Goal: Book appointment/travel/reservation

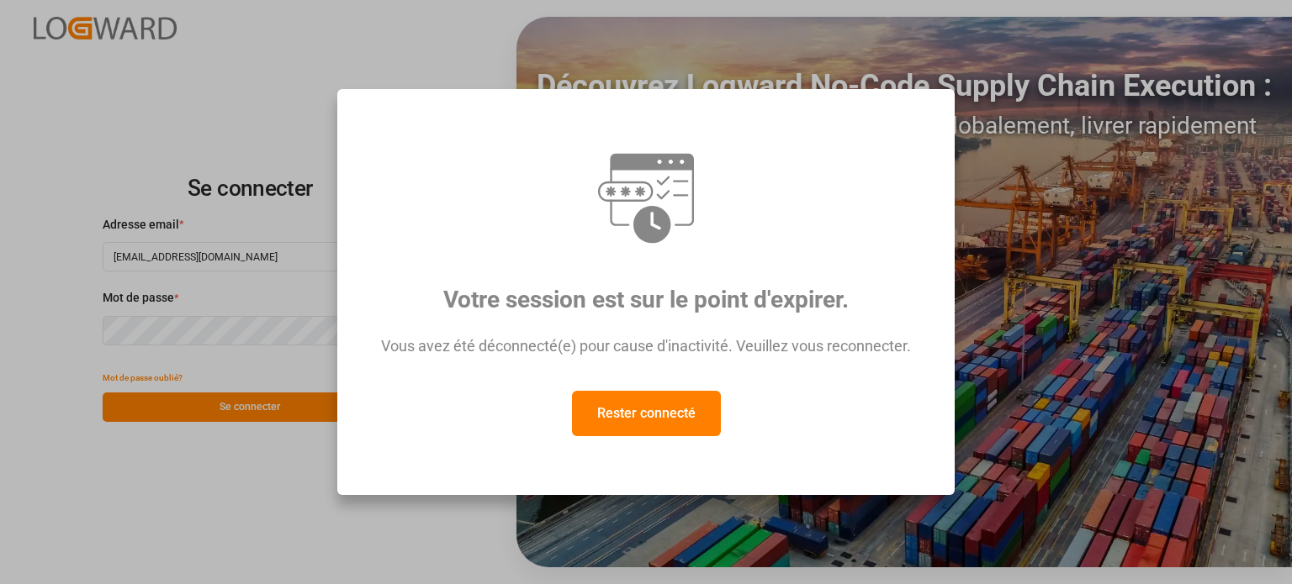
click at [642, 421] on font "Rester connecté" at bounding box center [646, 413] width 98 height 16
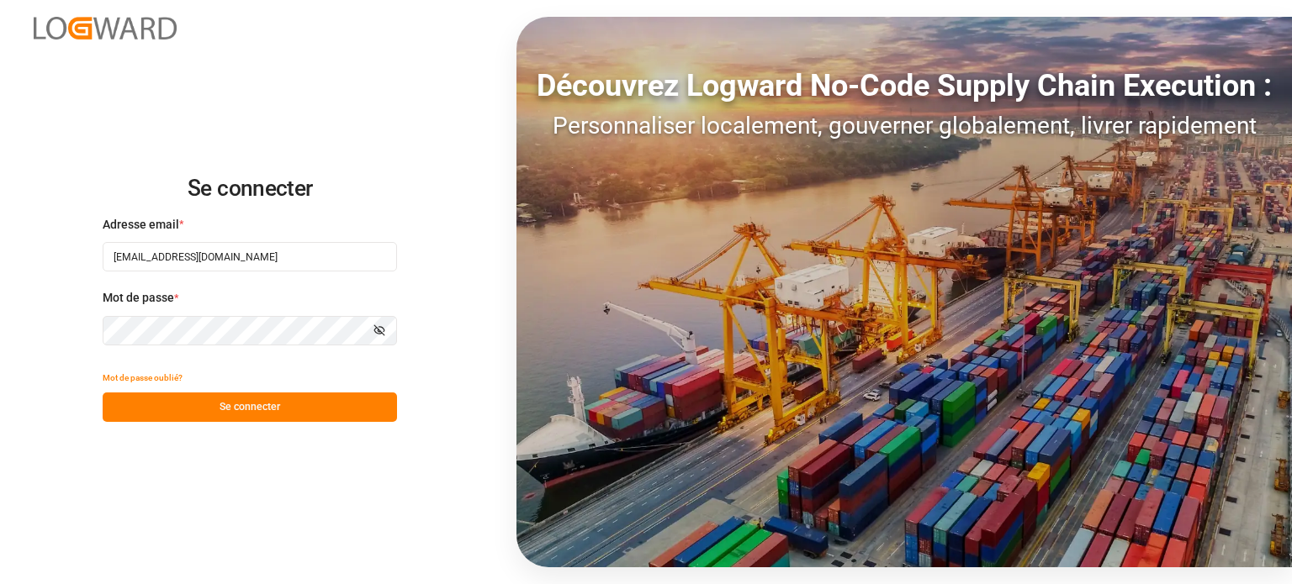
click at [308, 407] on button "Se connecter" at bounding box center [250, 407] width 294 height 29
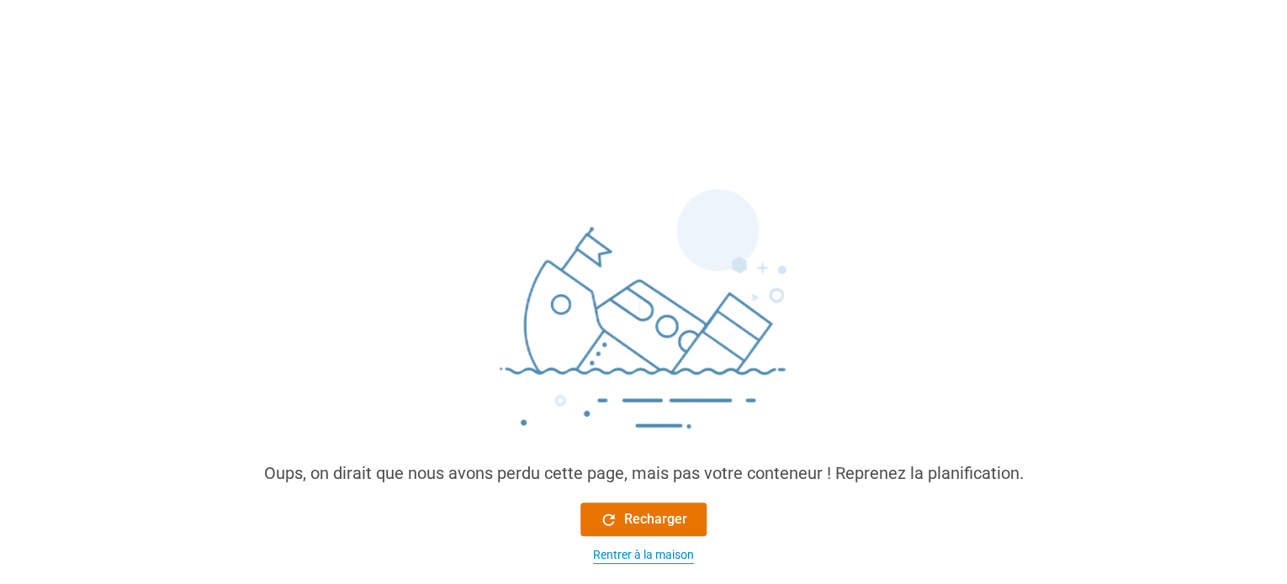
click at [612, 551] on font "Rentrer à la maison" at bounding box center [643, 554] width 101 height 13
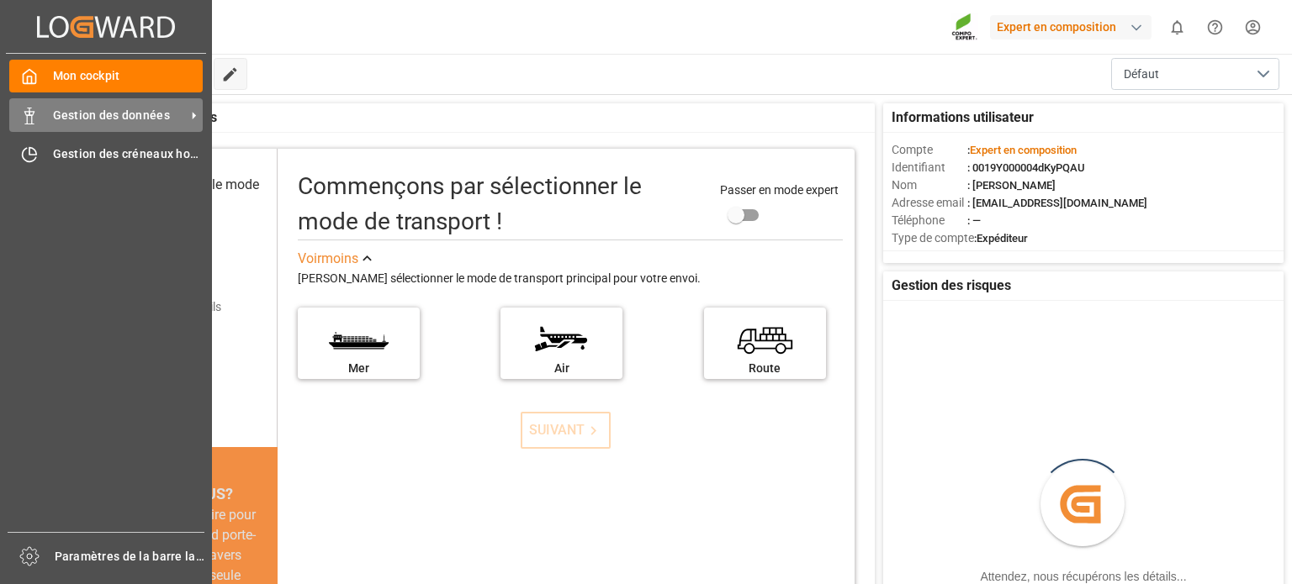
click at [70, 120] on font "Gestion des données" at bounding box center [111, 114] width 117 height 13
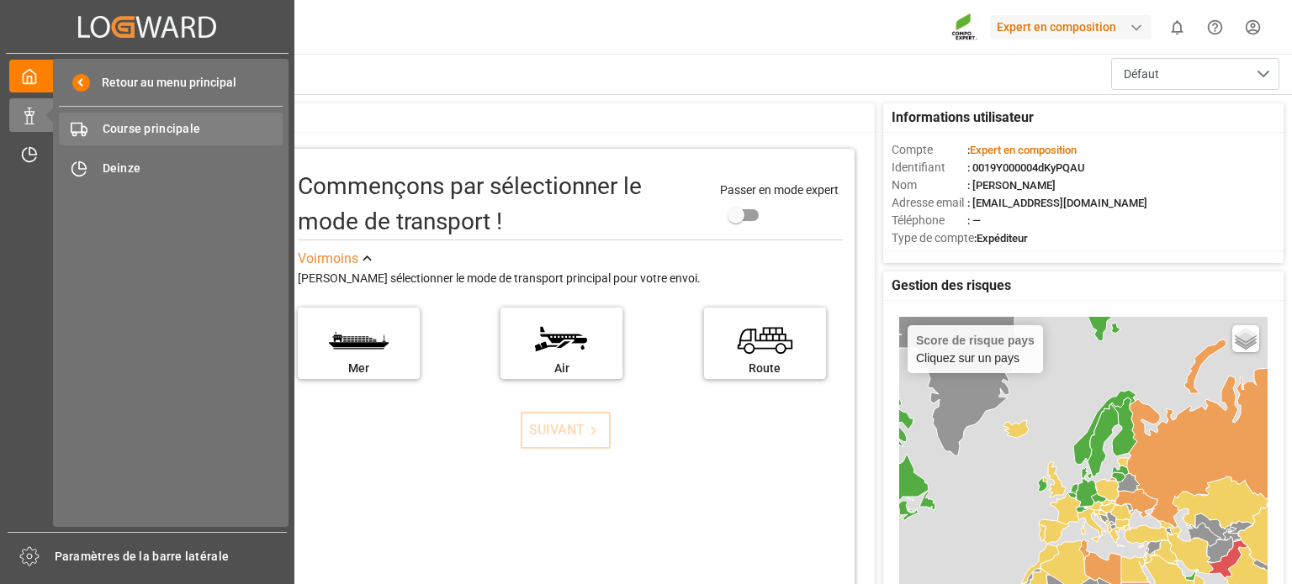
click at [145, 136] on span "Course principale" at bounding box center [193, 129] width 181 height 18
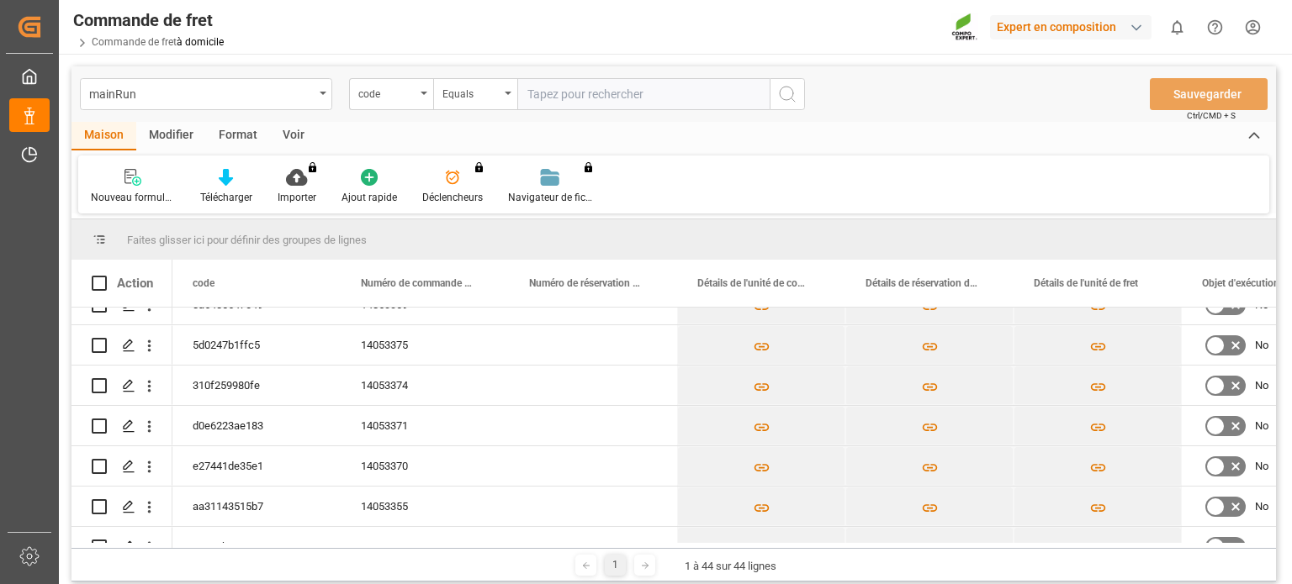
scroll to position [331, 0]
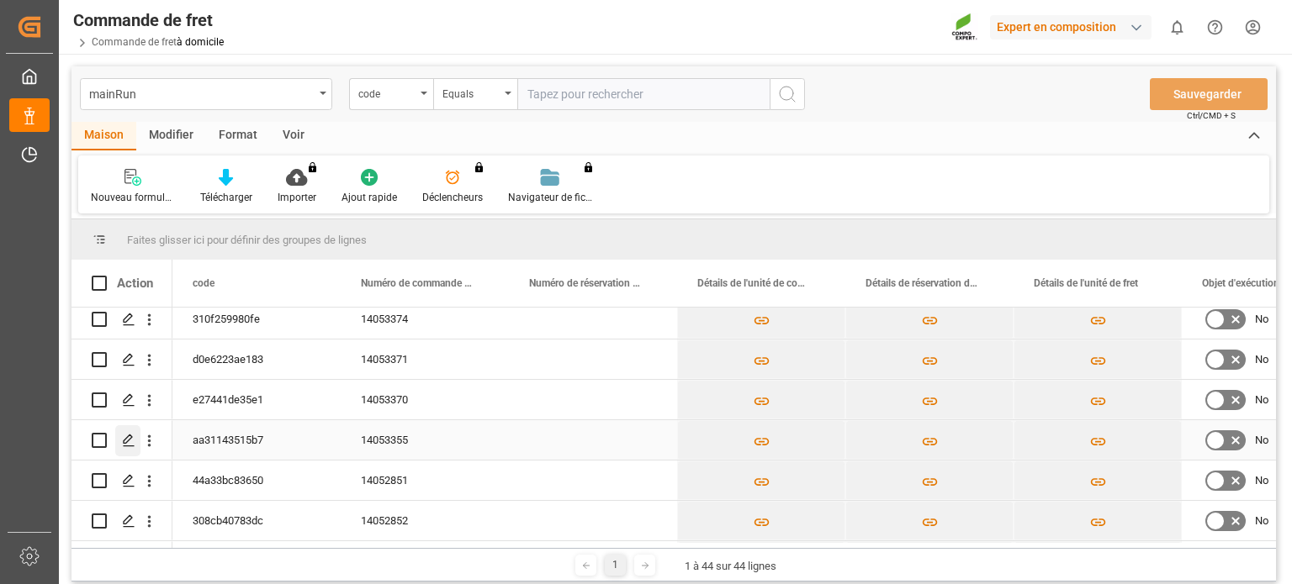
click at [125, 436] on icon "Appuyez sur ESPACE pour sélectionner cette ligne." at bounding box center [128, 440] width 13 height 13
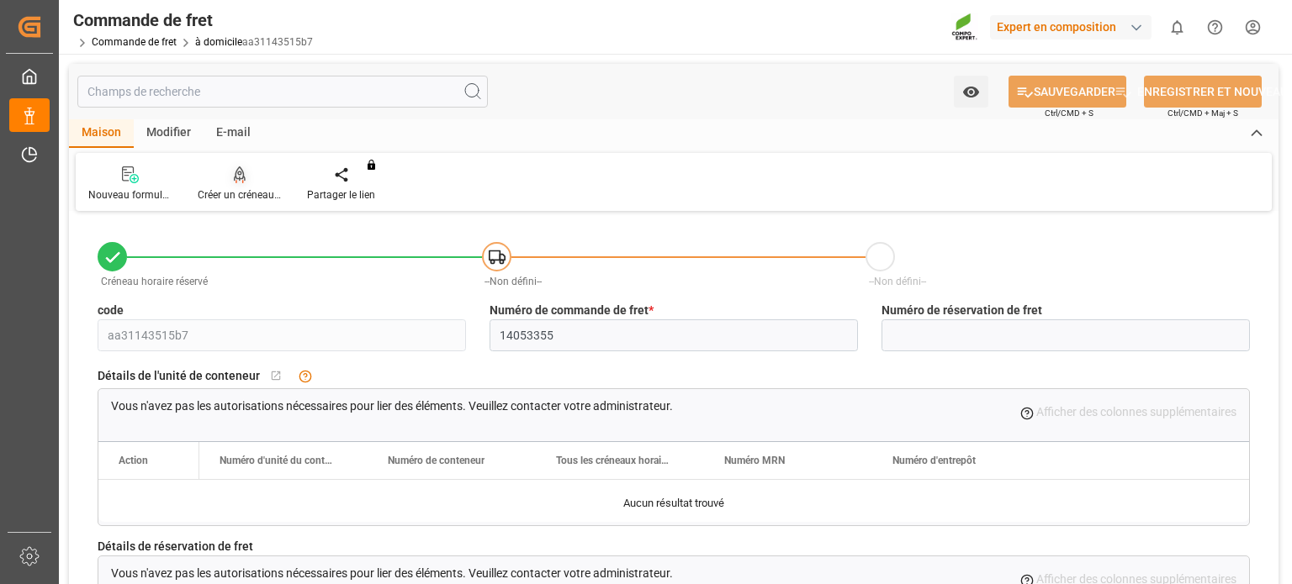
click at [243, 180] on icon at bounding box center [240, 175] width 12 height 17
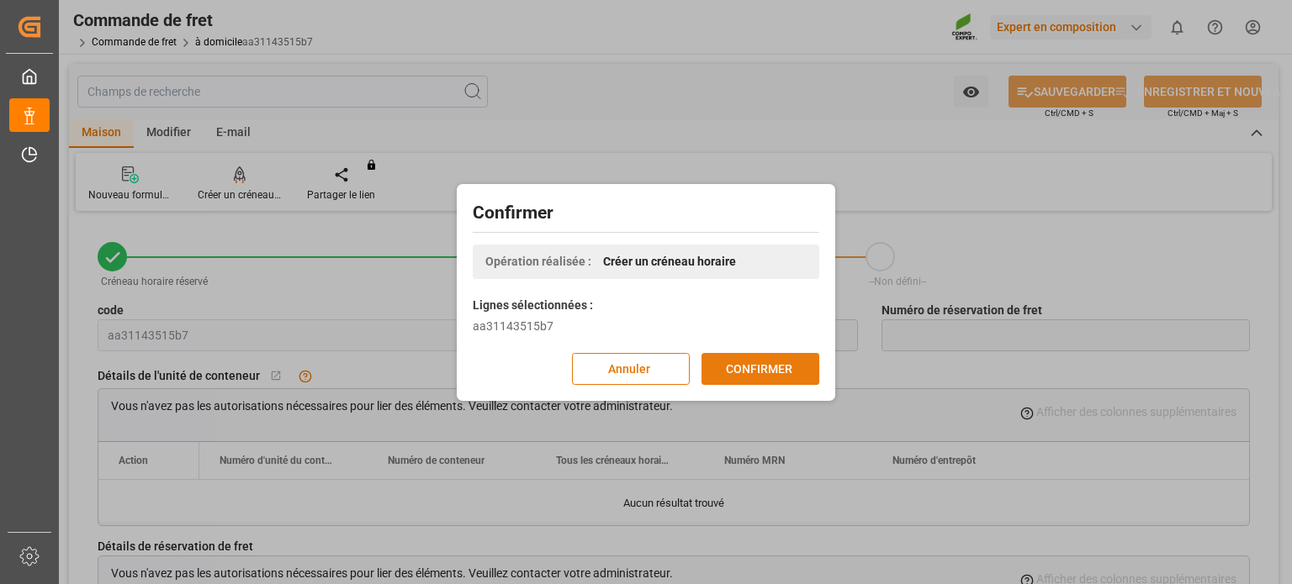
click at [744, 367] on font "CONFIRMER" at bounding box center [759, 368] width 66 height 13
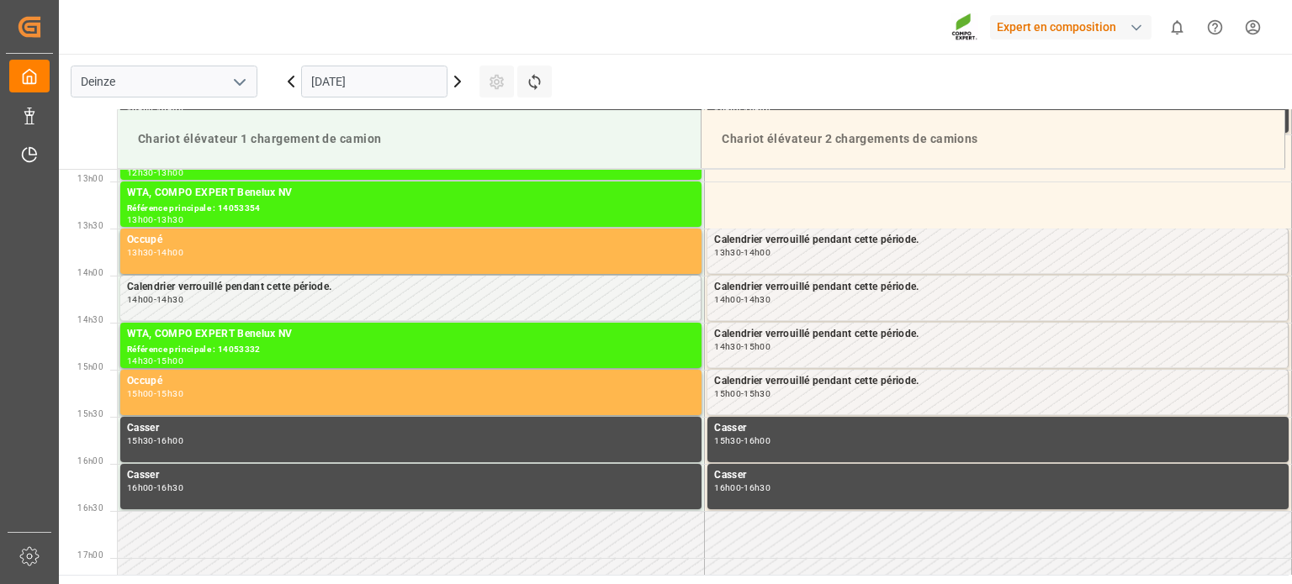
scroll to position [1213, 0]
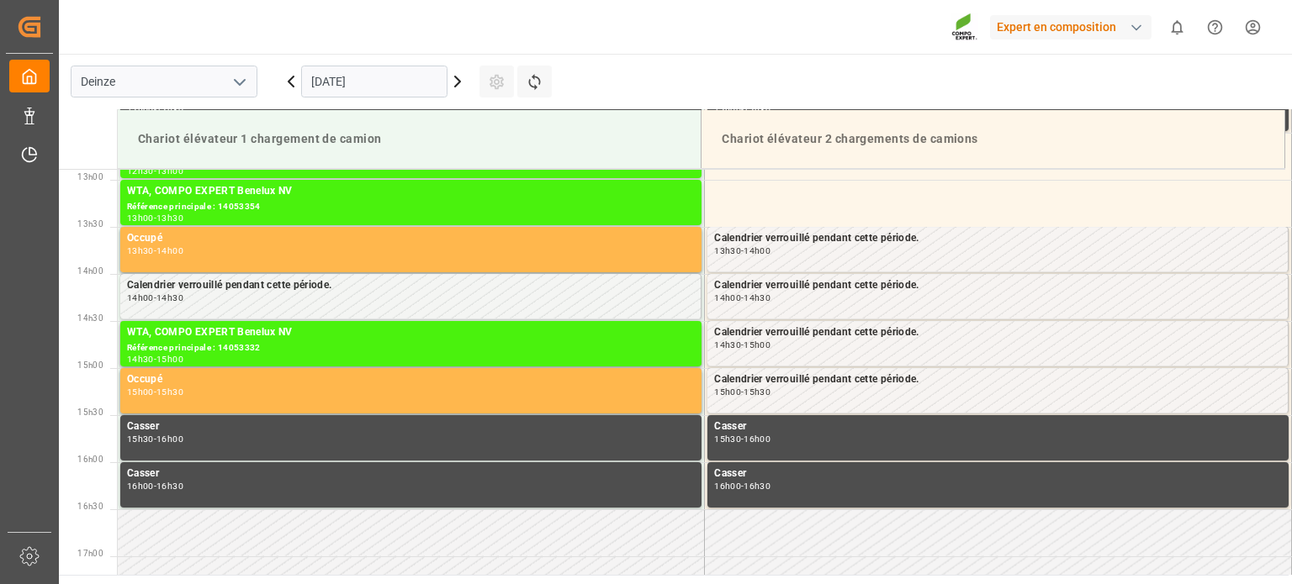
click at [455, 79] on icon at bounding box center [457, 81] width 20 height 20
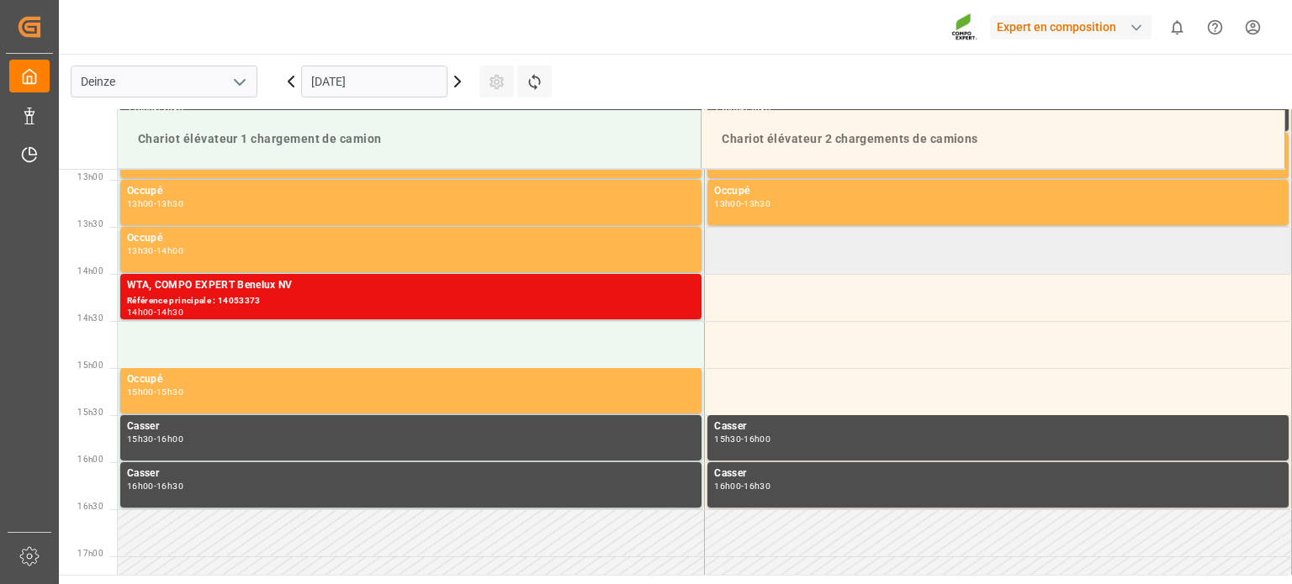
click at [757, 255] on td at bounding box center [998, 250] width 587 height 47
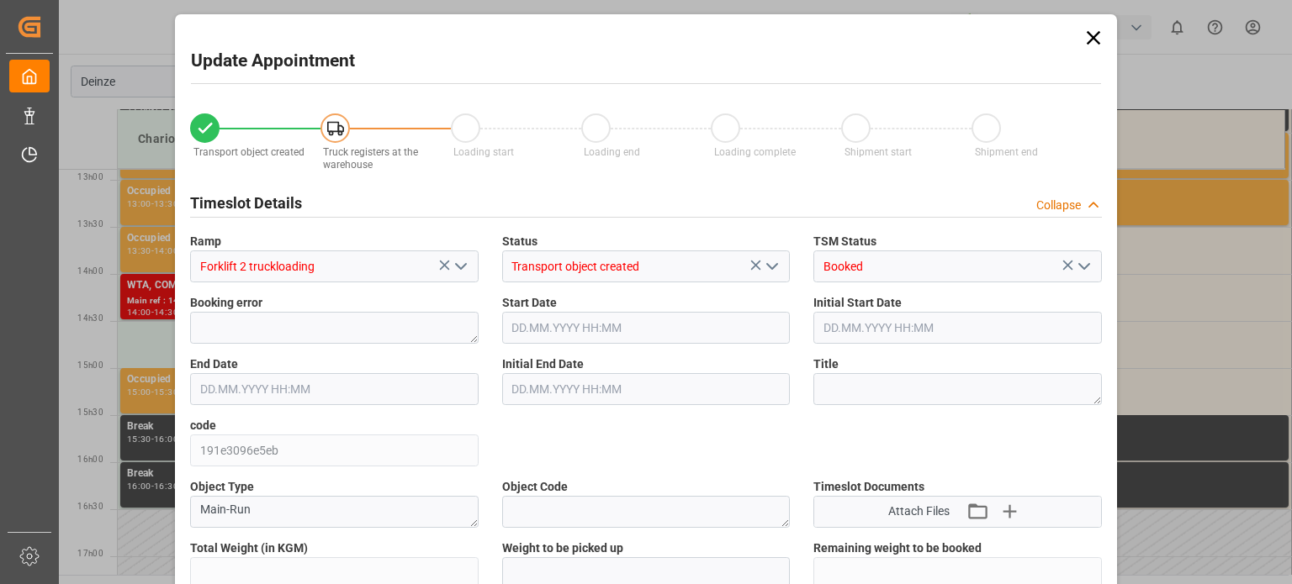
type input "25284"
type input "0"
type input "42"
type input "07.10.2025 13:30"
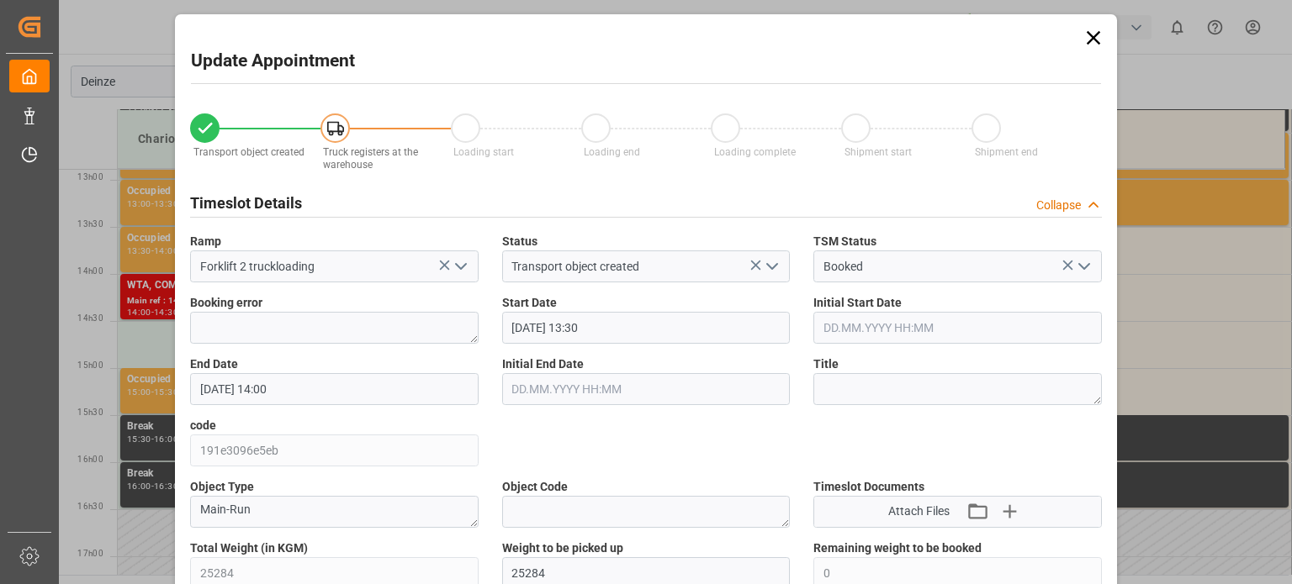
type input "07.10.2025 14:00"
type input "03.10.2025 13:41"
type input "06.10.2025 12:15"
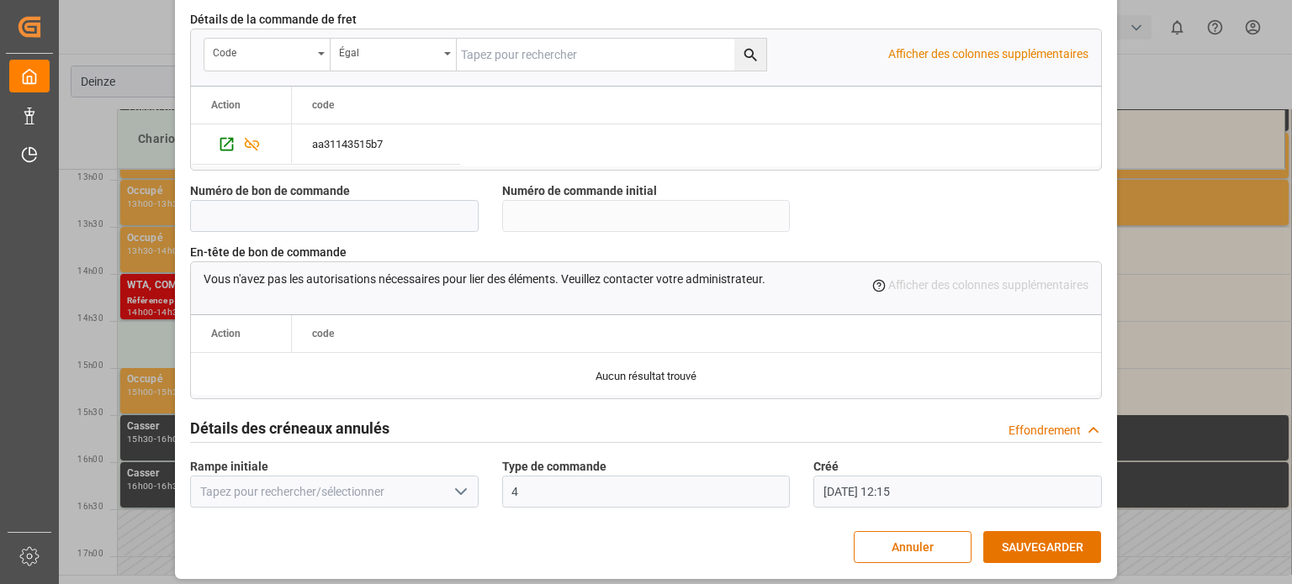
scroll to position [1628, 0]
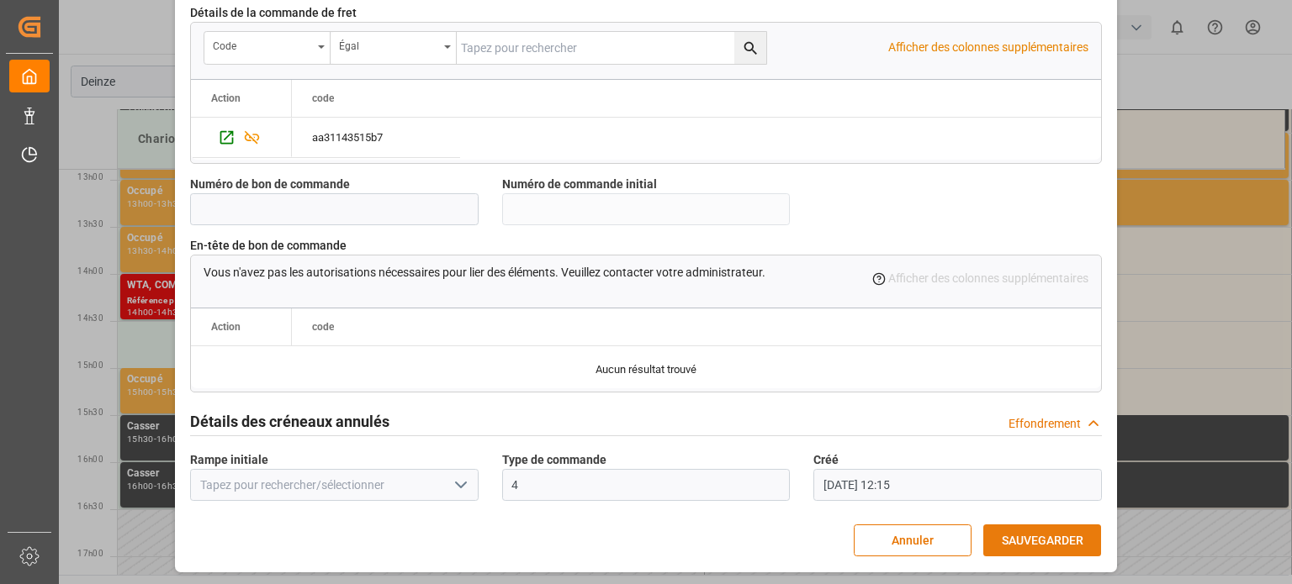
click at [1030, 531] on font "SAUVEGARDER" at bounding box center [1043, 540] width 82 height 19
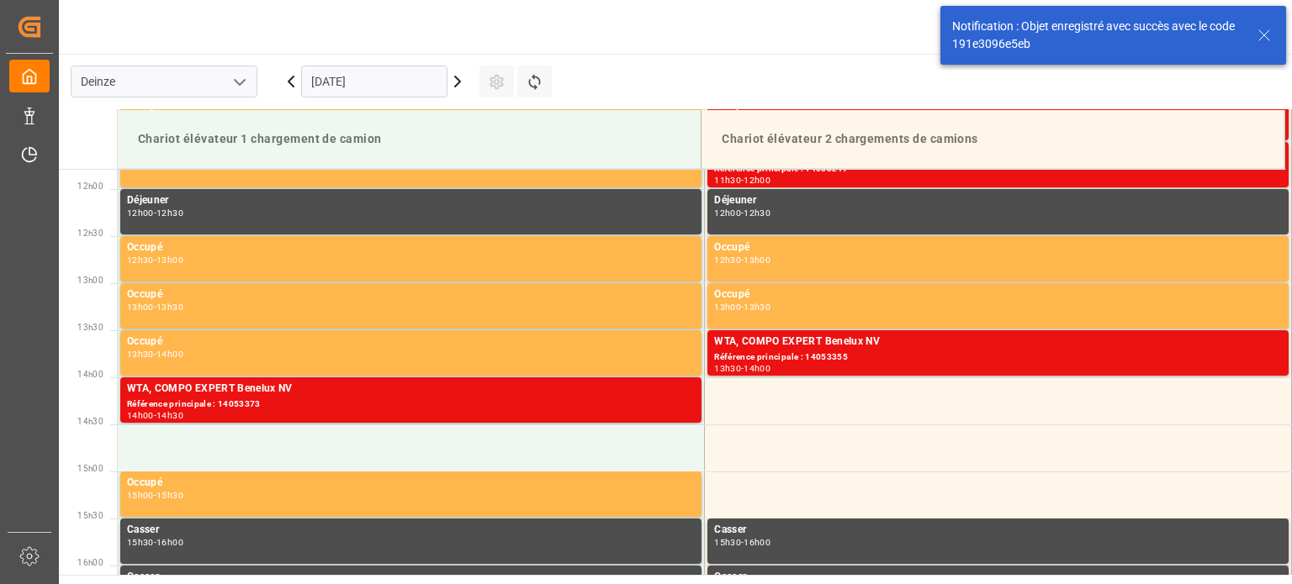
scroll to position [1119, 0]
